Goal: Information Seeking & Learning: Find specific fact

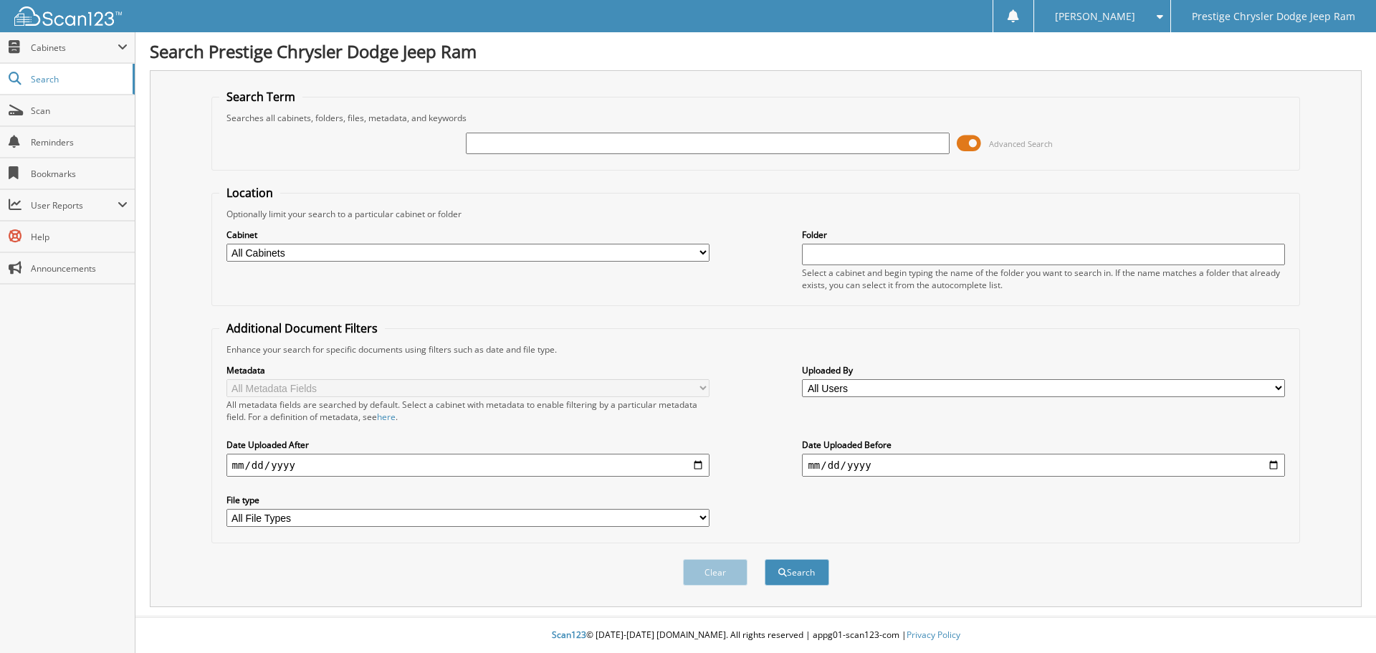
click at [550, 140] on input "text" at bounding box center [707, 144] width 483 height 22
type input "6175859"
click at [765, 559] on button "Search" at bounding box center [797, 572] width 65 height 27
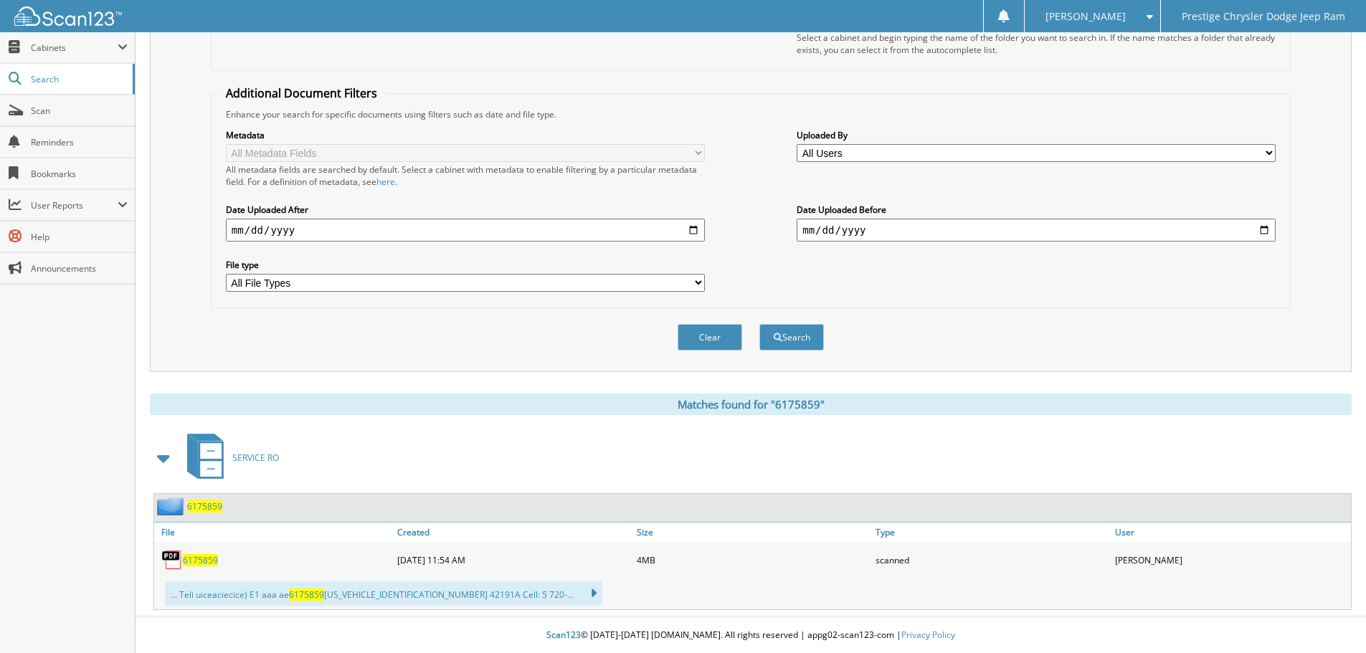
scroll to position [236, 0]
click at [204, 562] on span "6175859" at bounding box center [200, 560] width 35 height 12
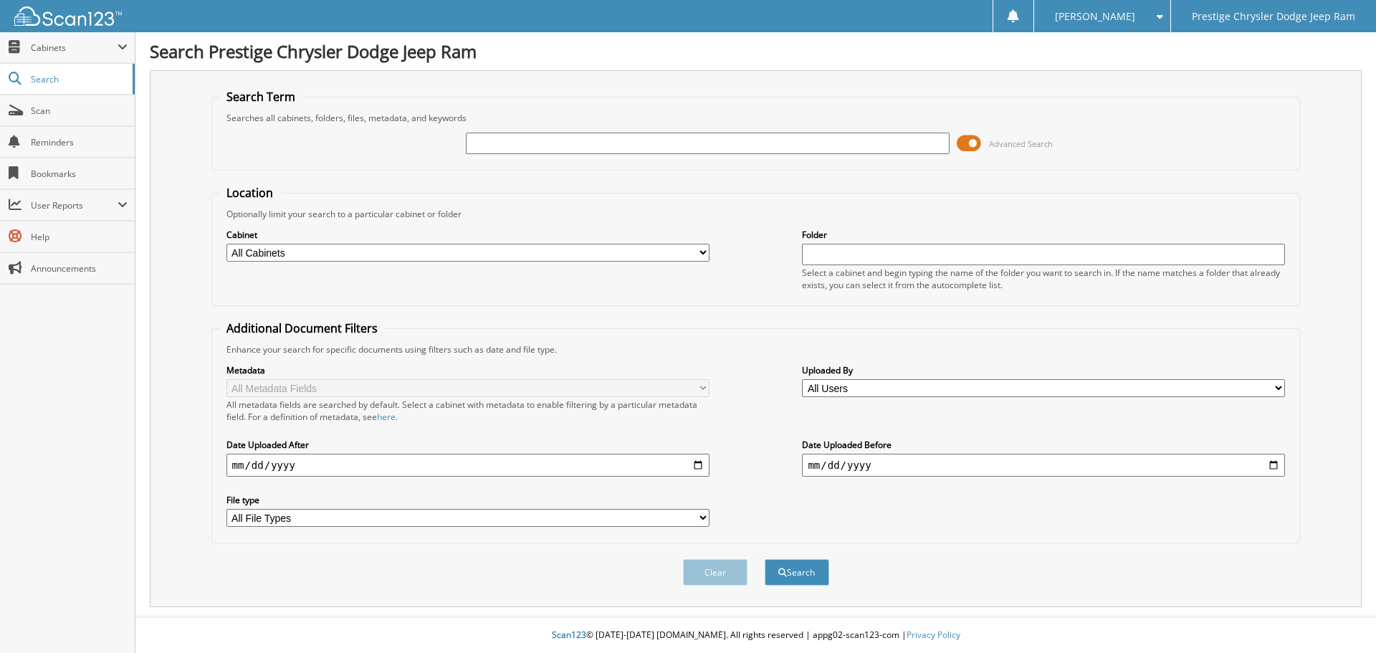
click at [591, 142] on input "text" at bounding box center [707, 144] width 483 height 22
type input "6175859"
click at [765, 559] on button "Search" at bounding box center [797, 572] width 65 height 27
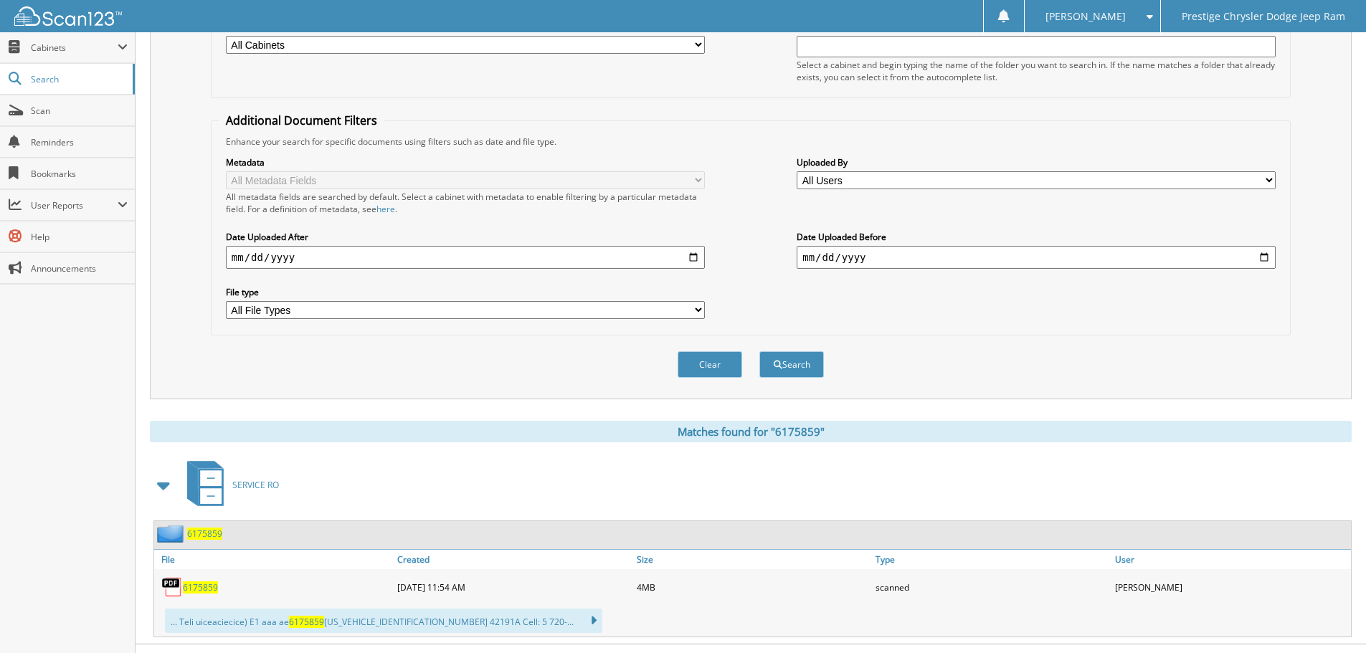
scroll to position [215, 0]
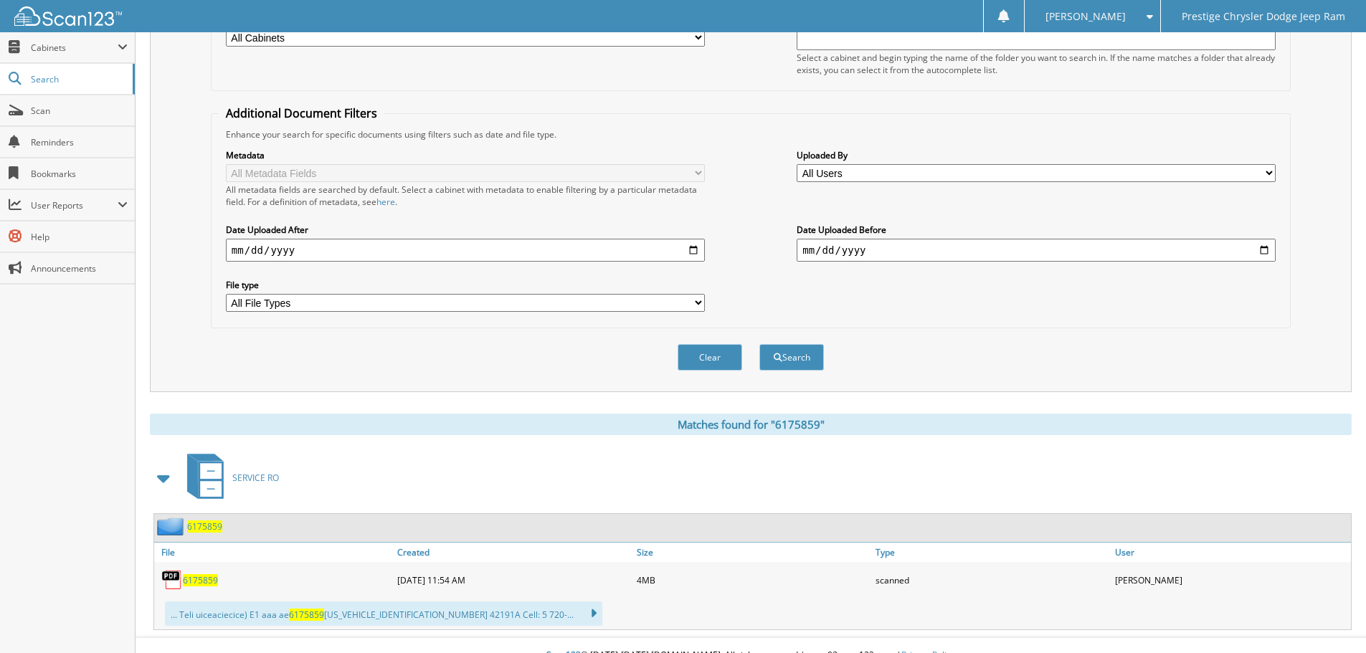
click at [202, 582] on span "6175859" at bounding box center [200, 580] width 35 height 12
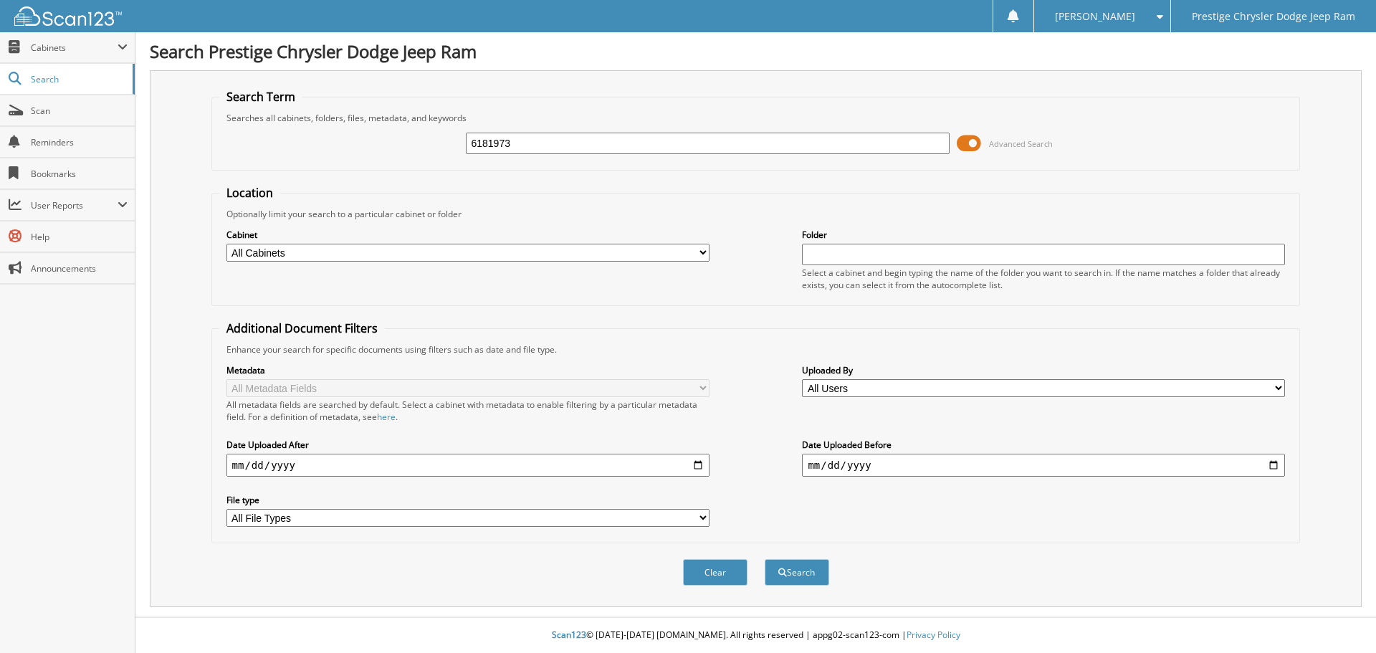
type input "6181973"
click at [765, 559] on button "Search" at bounding box center [797, 572] width 65 height 27
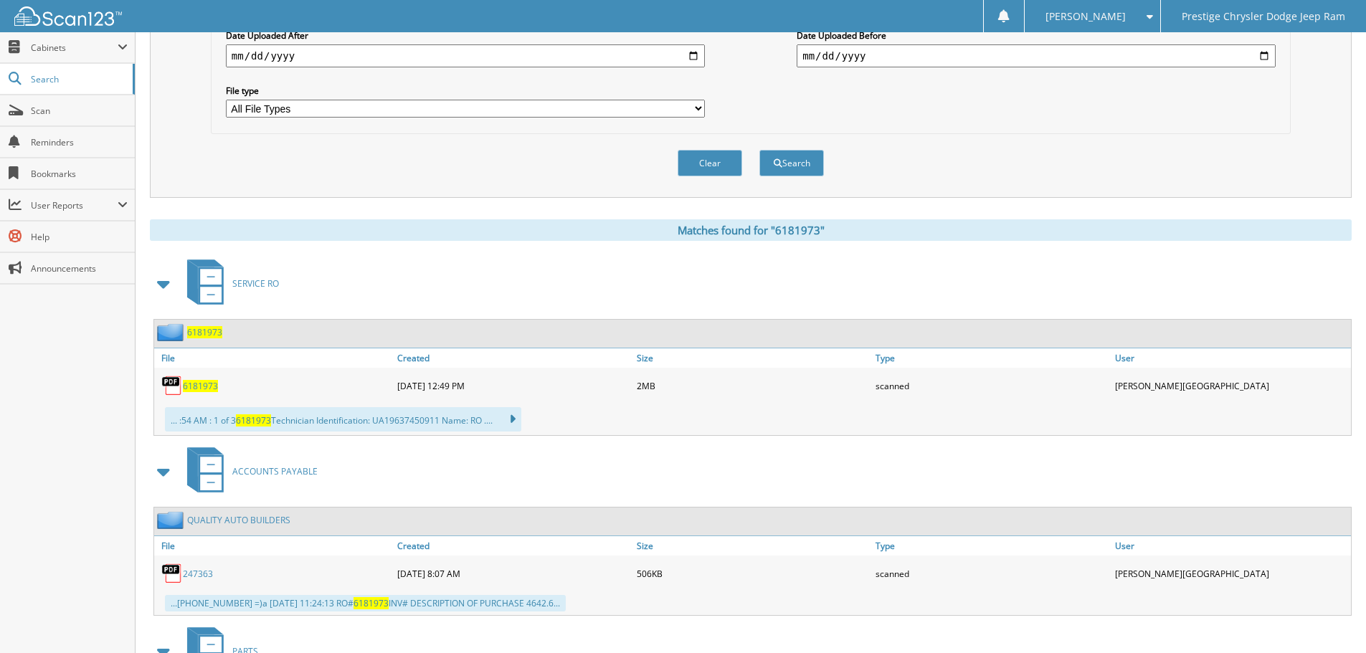
scroll to position [430, 0]
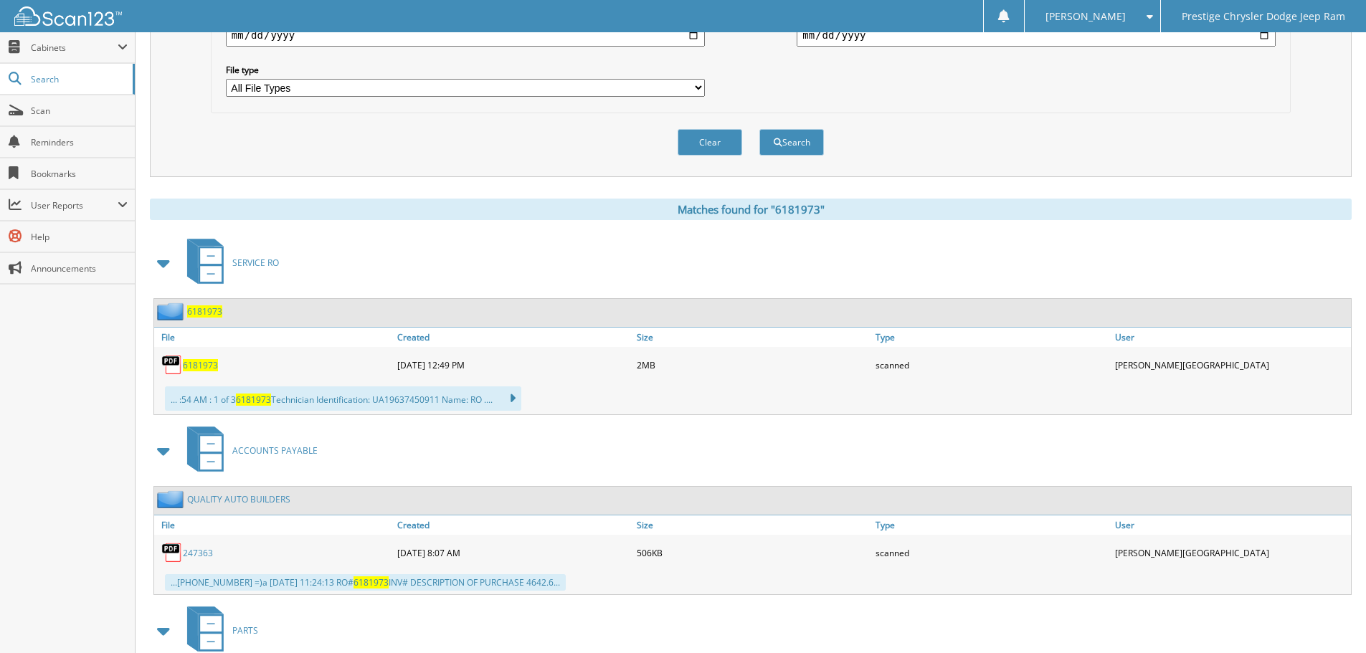
click at [191, 369] on span "6181973" at bounding box center [200, 365] width 35 height 12
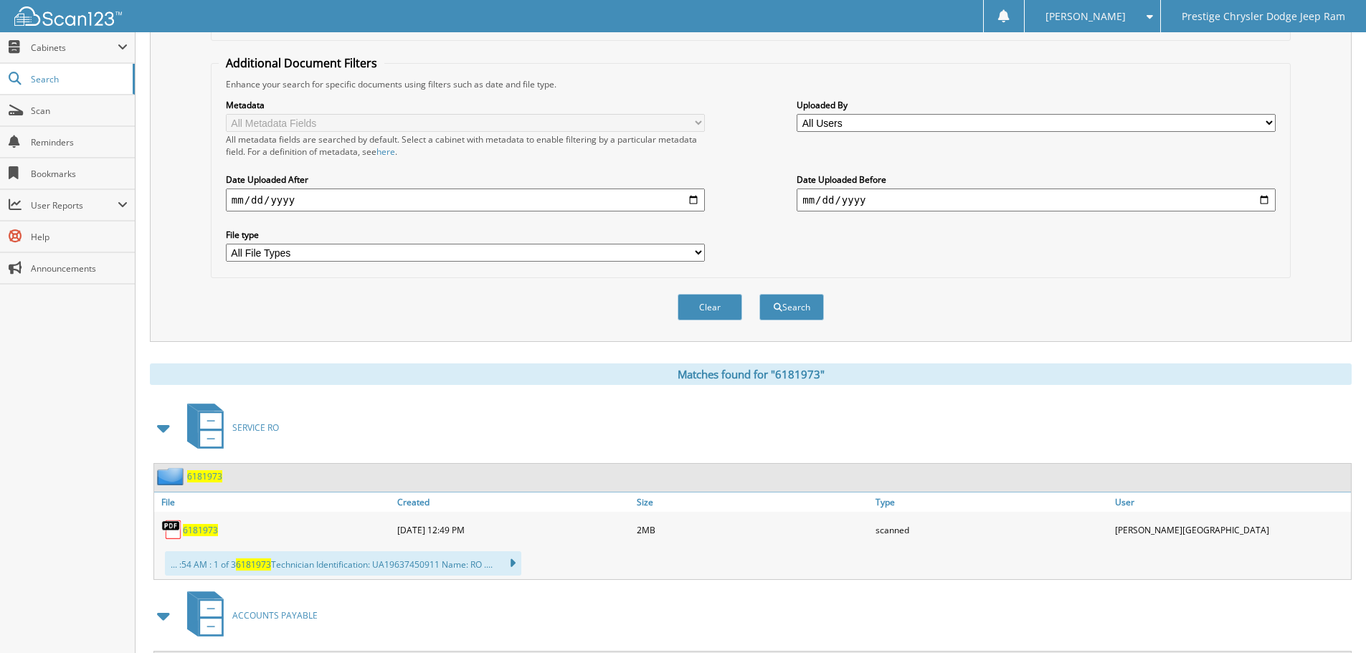
scroll to position [0, 0]
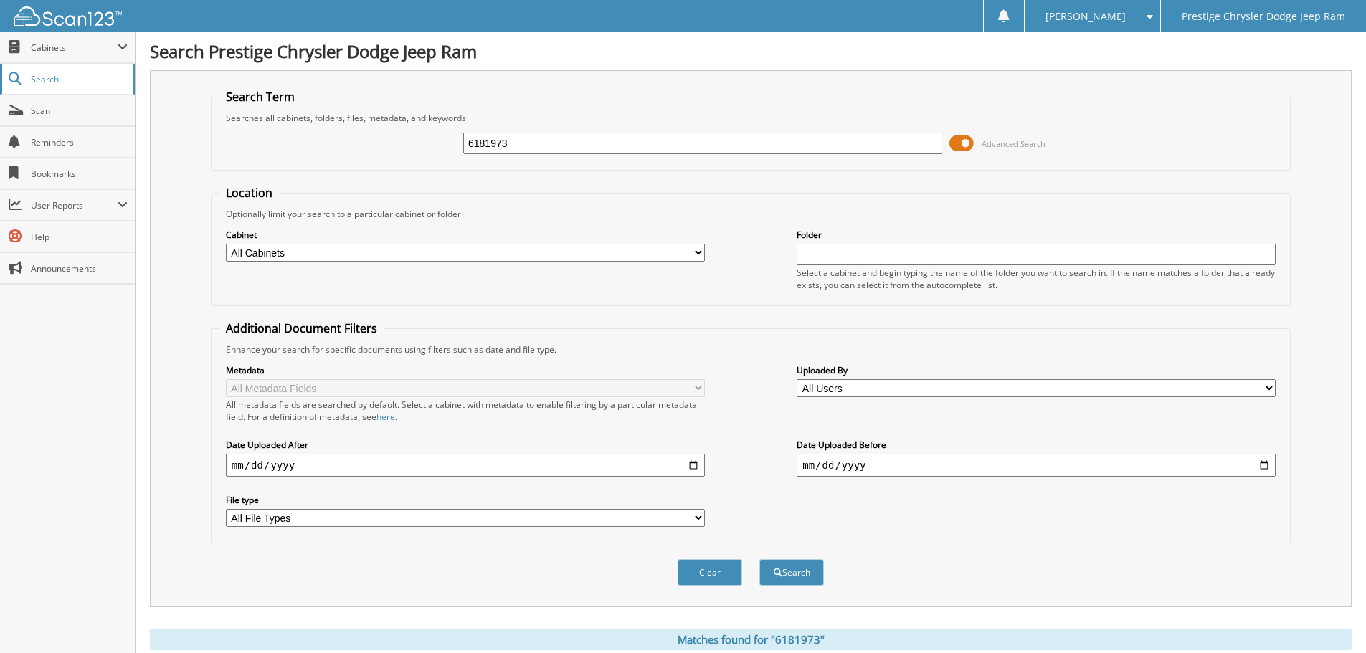
click at [60, 77] on span "Search" at bounding box center [78, 79] width 95 height 12
